Goal: Transaction & Acquisition: Purchase product/service

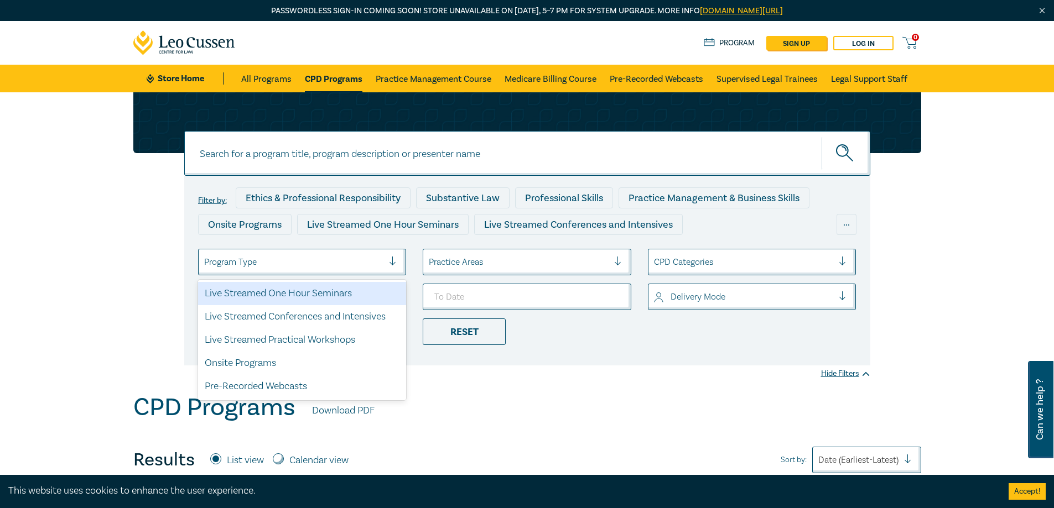
click at [390, 263] on div at bounding box center [397, 262] width 17 height 11
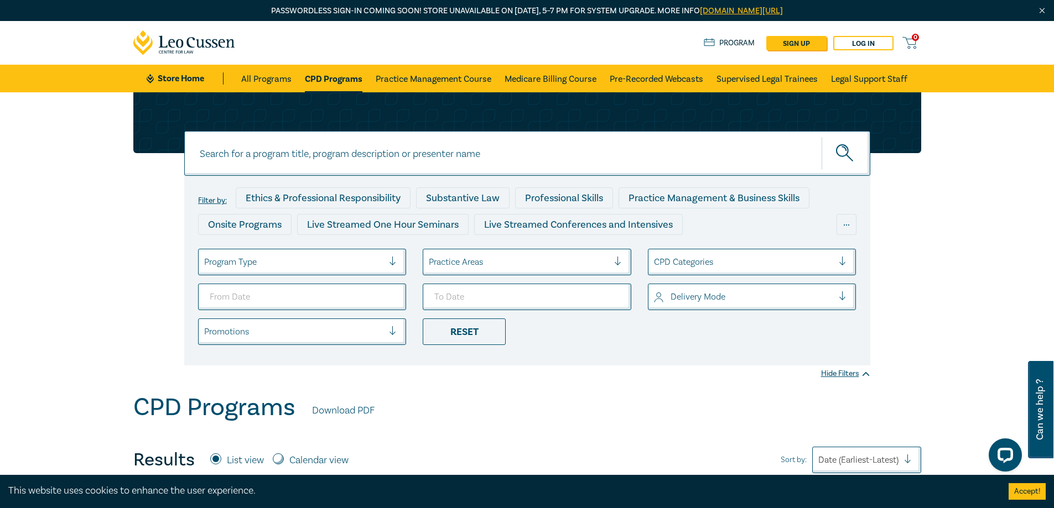
click at [389, 261] on div at bounding box center [397, 262] width 17 height 11
click at [617, 258] on div at bounding box center [622, 262] width 17 height 11
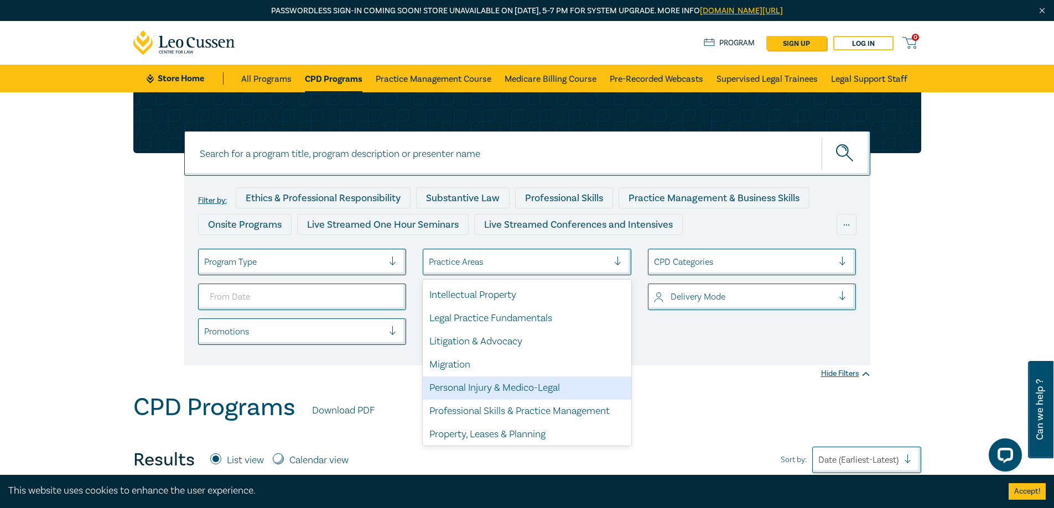
scroll to position [325, 0]
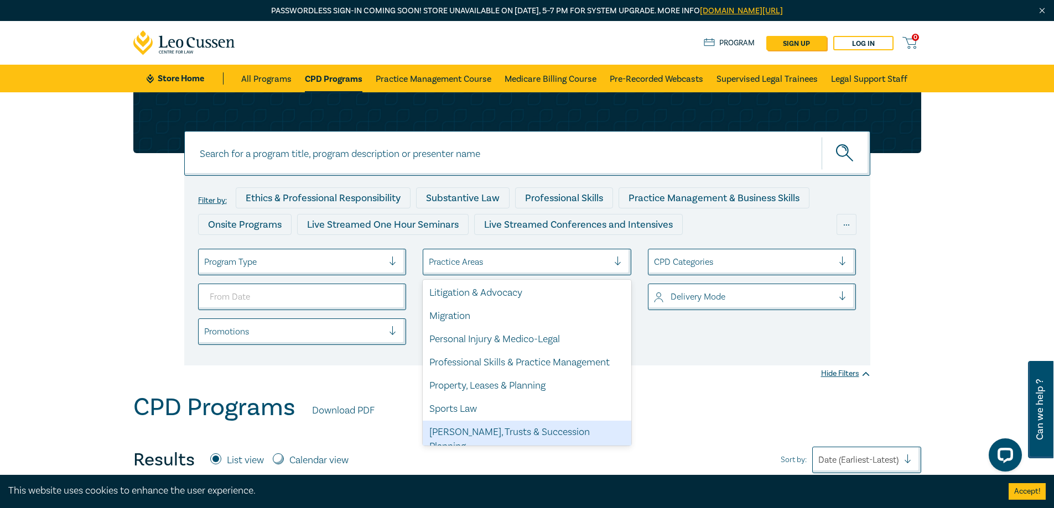
click at [488, 431] on div "[PERSON_NAME], Trusts & Succession Planning" at bounding box center [527, 440] width 208 height 38
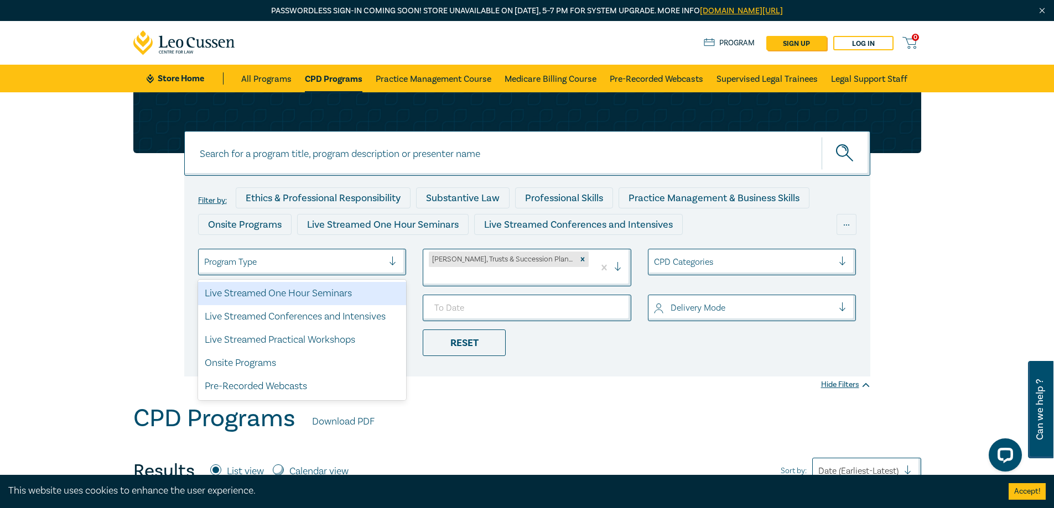
click at [393, 259] on div at bounding box center [397, 262] width 17 height 11
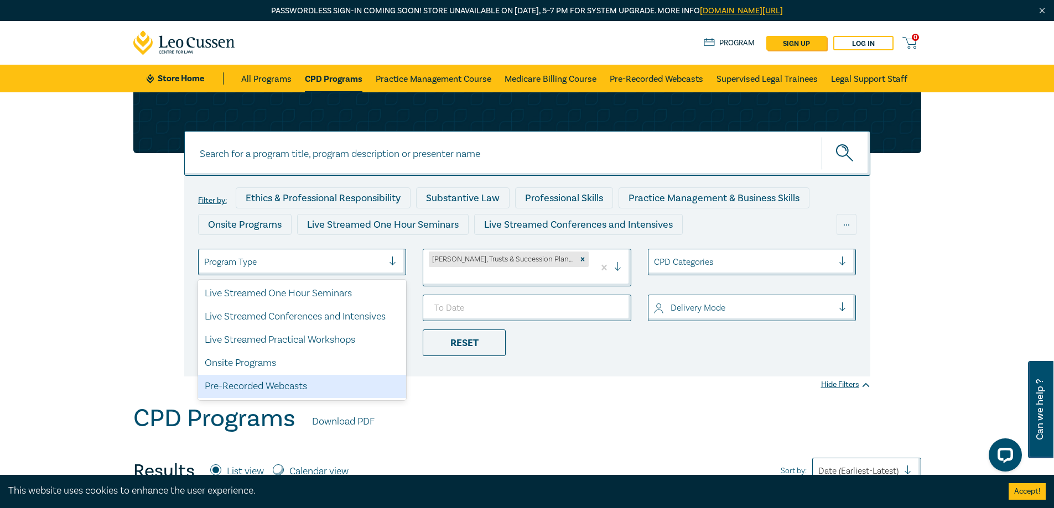
click at [337, 384] on div "Pre-Recorded Webcasts" at bounding box center [302, 386] width 208 height 23
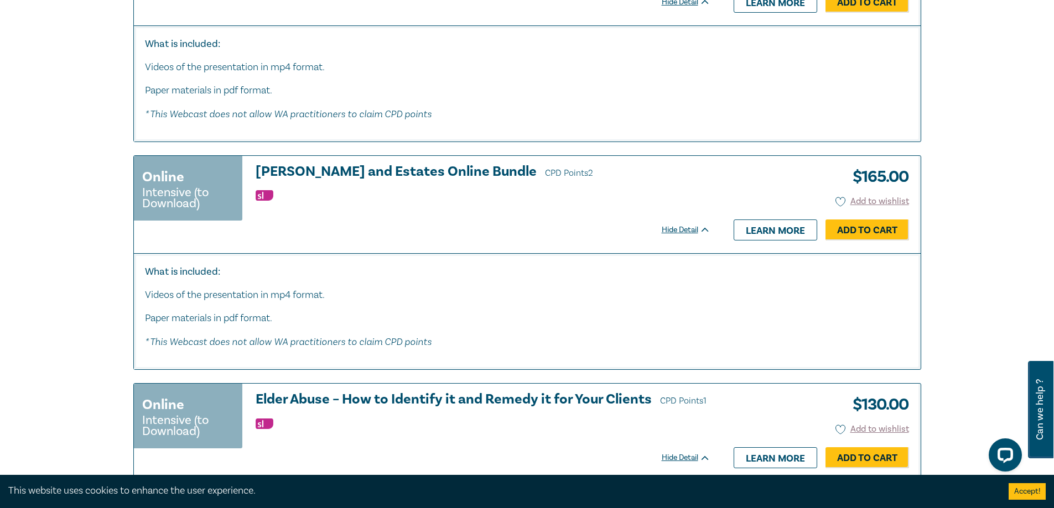
scroll to position [2765, 0]
click at [388, 175] on h3 "[PERSON_NAME] and Estates Online Bundle CPD Points 2" at bounding box center [483, 172] width 455 height 17
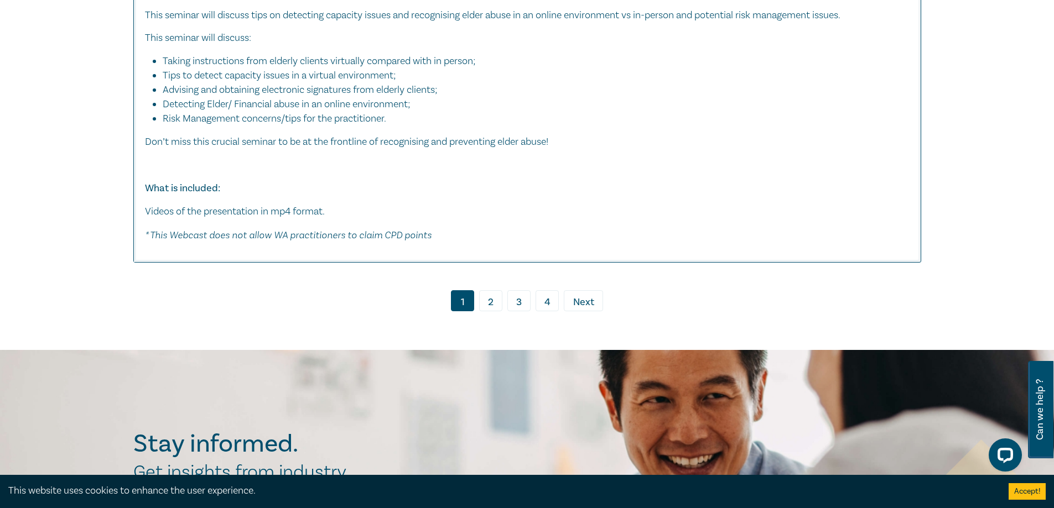
scroll to position [5875, 0]
